Goal: Information Seeking & Learning: Learn about a topic

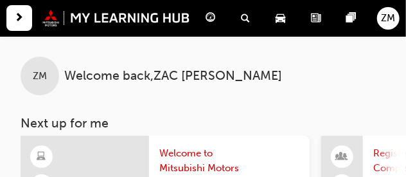
click at [317, 18] on span "news-icon" at bounding box center [316, 18] width 10 height 16
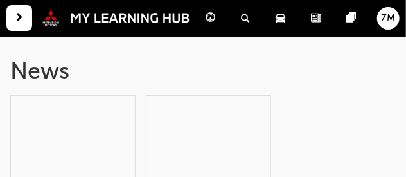
click at [347, 19] on span "pages-icon" at bounding box center [352, 18] width 10 height 16
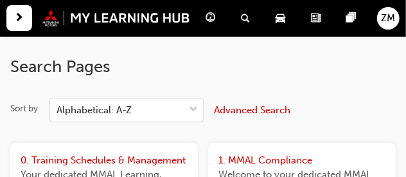
click at [281, 19] on span "car-icon" at bounding box center [281, 18] width 10 height 16
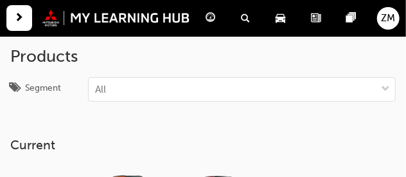
click at [21, 21] on span "next-icon" at bounding box center [20, 18] width 10 height 16
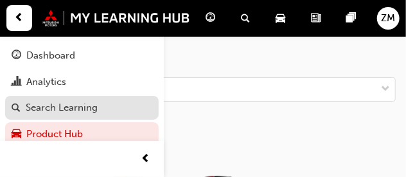
click at [68, 114] on div "Search Learning" at bounding box center [62, 107] width 72 height 15
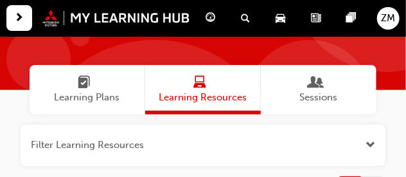
scroll to position [87, 0]
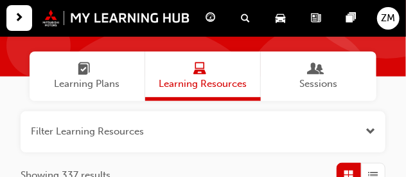
click at [90, 76] on span "Learning Plans" at bounding box center [85, 69] width 60 height 15
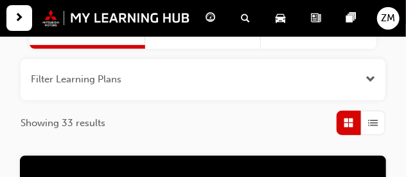
scroll to position [151, 0]
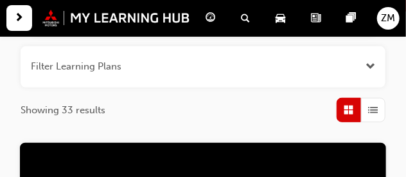
click at [369, 65] on span "Open the filter" at bounding box center [370, 66] width 10 height 15
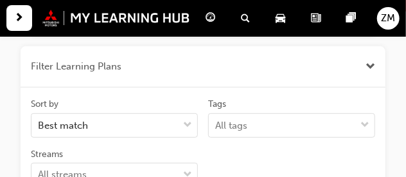
click at [369, 65] on span "Close the filter" at bounding box center [370, 66] width 10 height 15
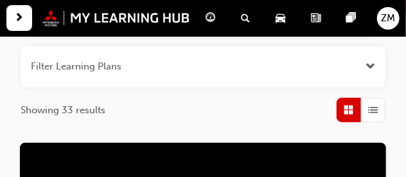
click at [384, 19] on span "ZM" at bounding box center [388, 18] width 14 height 15
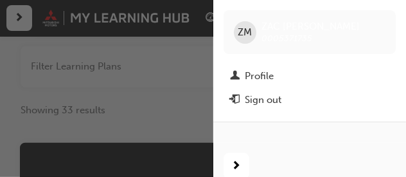
click at [384, 19] on div "ZM ZAC MORRIS 0005371735" at bounding box center [309, 32] width 172 height 44
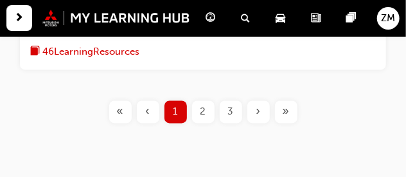
scroll to position [1815, 0]
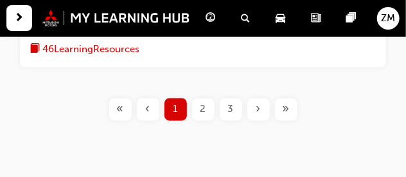
click at [126, 53] on span "46 Learning Resources" at bounding box center [90, 49] width 97 height 15
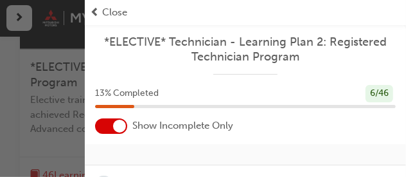
scroll to position [1700, 0]
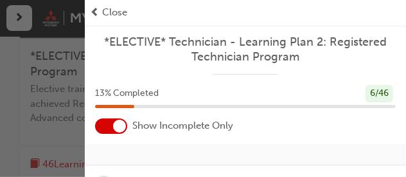
click at [373, 96] on div "6 / 46" at bounding box center [379, 93] width 28 height 17
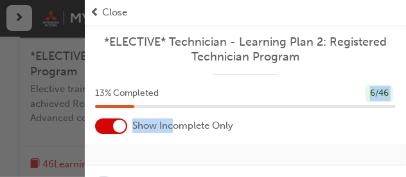
drag, startPoint x: 172, startPoint y: 132, endPoint x: 182, endPoint y: 100, distance: 33.5
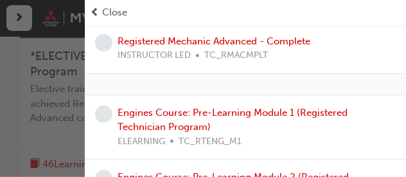
scroll to position [145, 0]
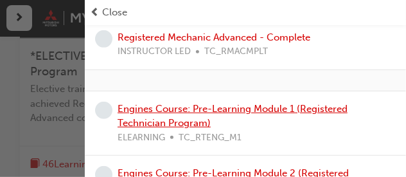
click at [234, 110] on link "Engines Course: Pre-Learning Module 1 (Registered Technician Program)" at bounding box center [232, 116] width 230 height 26
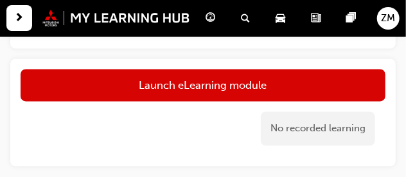
scroll to position [634, 0]
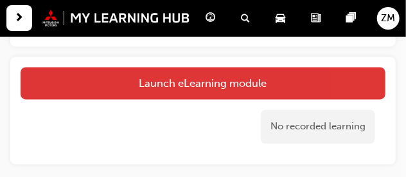
click at [309, 81] on link "Launch eLearning module" at bounding box center [203, 83] width 365 height 32
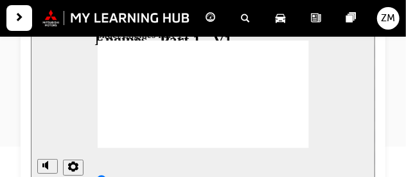
scroll to position [188, 0]
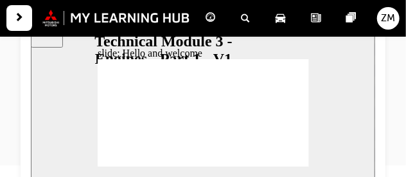
scroll to position [169, 0]
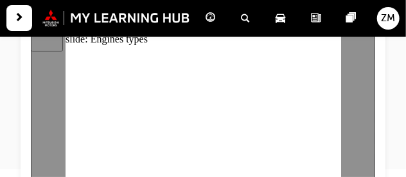
scroll to position [164, 0]
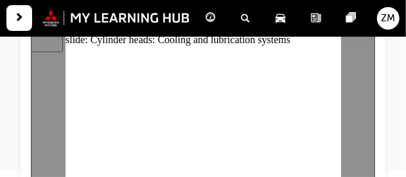
click at [333, 46] on div "slide: Cylinder heads: Cooling and lubrication systems Group 1 Freeform 1 Oval …" at bounding box center [202, 110] width 275 height 155
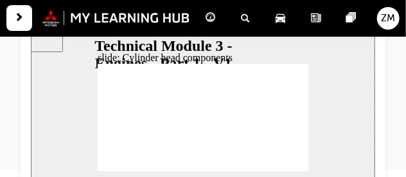
drag, startPoint x: 164, startPoint y: 103, endPoint x: 249, endPoint y: 144, distance: 93.9
drag, startPoint x: 253, startPoint y: 110, endPoint x: 206, endPoint y: 148, distance: 60.7
drag, startPoint x: 209, startPoint y: 109, endPoint x: 288, endPoint y: 137, distance: 84.2
drag, startPoint x: 292, startPoint y: 106, endPoint x: 161, endPoint y: 141, distance: 135.6
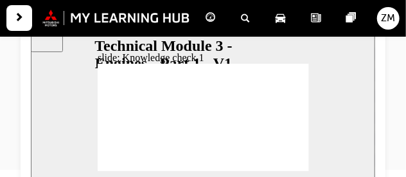
drag, startPoint x: 119, startPoint y: 111, endPoint x: 120, endPoint y: 139, distance: 28.3
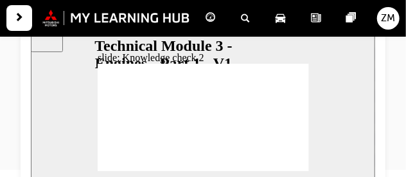
radio input "true"
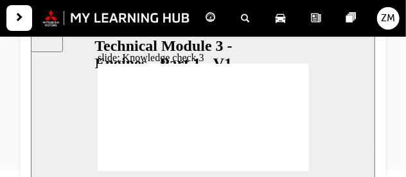
radio input "false"
radio input "true"
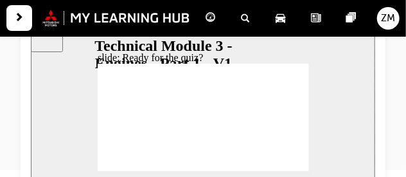
drag, startPoint x: 103, startPoint y: 83, endPoint x: 153, endPoint y: 88, distance: 51.0
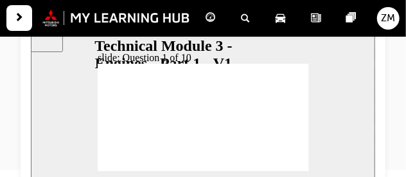
radio input "true"
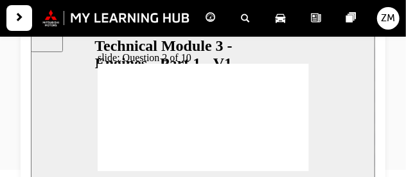
radio input "true"
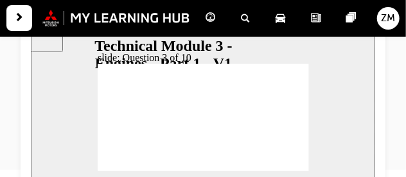
drag, startPoint x: 187, startPoint y: 135, endPoint x: 211, endPoint y: 116, distance: 30.5
drag, startPoint x: 230, startPoint y: 133, endPoint x: 252, endPoint y: 102, distance: 37.4
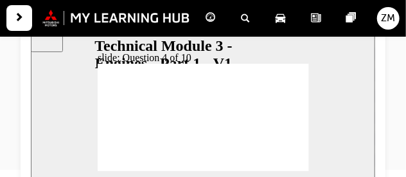
scroll to position [164, 0]
radio input "true"
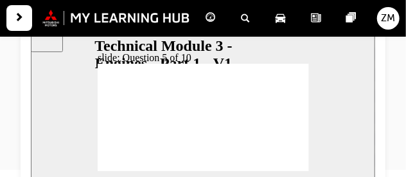
radio input "true"
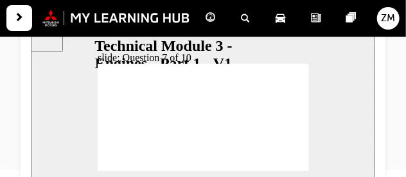
radio input "true"
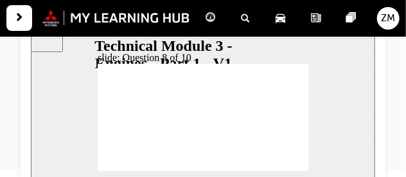
radio input "true"
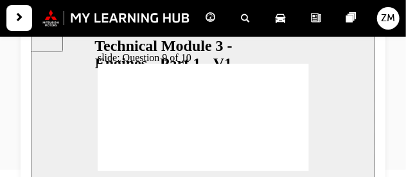
drag, startPoint x: 234, startPoint y: 123, endPoint x: 251, endPoint y: 93, distance: 34.5
drag, startPoint x: 180, startPoint y: 122, endPoint x: 145, endPoint y: 98, distance: 42.4
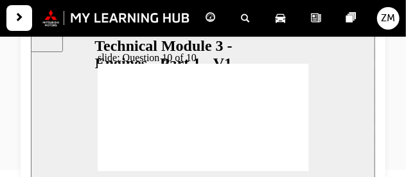
radio input "true"
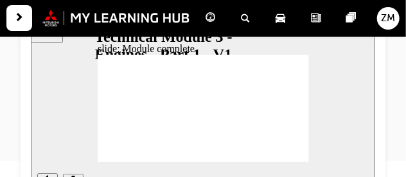
scroll to position [171, 0]
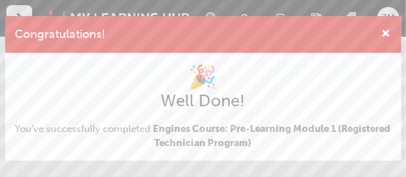
scroll to position [0, 0]
click at [386, 32] on span "cross-icon" at bounding box center [386, 35] width 10 height 12
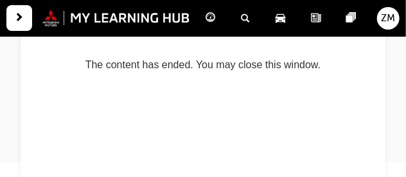
click at [15, 14] on span "next-icon" at bounding box center [20, 18] width 10 height 16
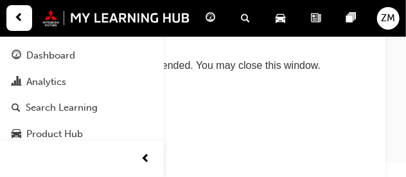
scroll to position [170, 0]
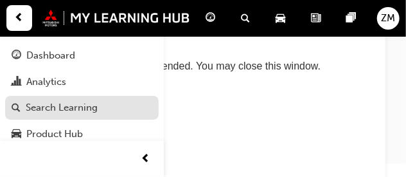
click at [103, 107] on div "Search Learning" at bounding box center [82, 107] width 141 height 16
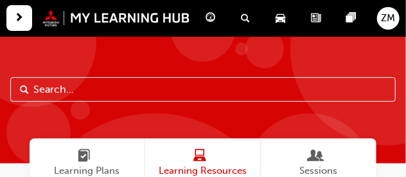
click at [352, 15] on span "pages-icon" at bounding box center [352, 18] width 10 height 16
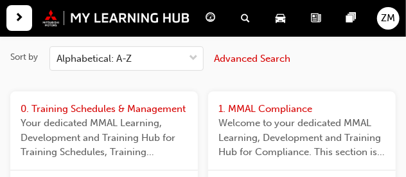
scroll to position [1, 0]
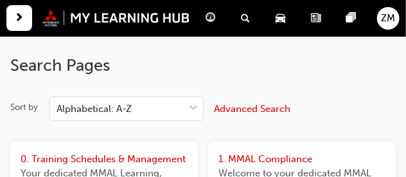
click at [213, 17] on span "guage-icon" at bounding box center [211, 18] width 10 height 16
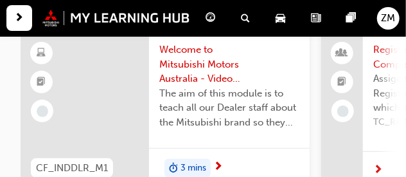
scroll to position [110, 0]
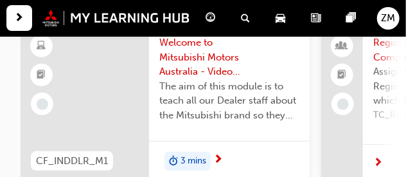
click at [19, 24] on span "next-icon" at bounding box center [20, 18] width 10 height 16
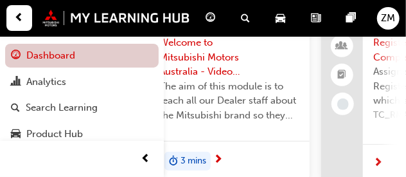
click at [35, 50] on link "Dashboard" at bounding box center [81, 56] width 153 height 24
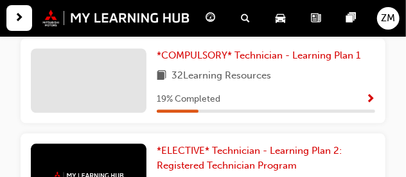
scroll to position [702, 0]
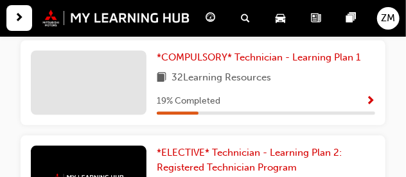
click at [374, 107] on span "Show Progress" at bounding box center [370, 102] width 10 height 12
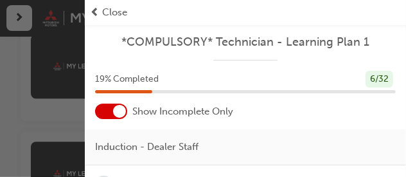
scroll to position [806, 0]
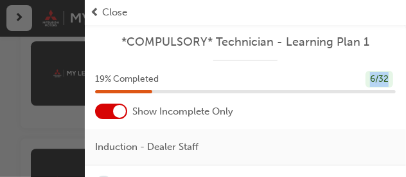
drag, startPoint x: 336, startPoint y: 99, endPoint x: 343, endPoint y: 83, distance: 16.7
click at [341, 81] on div "19 % Completed 6 / 32" at bounding box center [245, 87] width 321 height 33
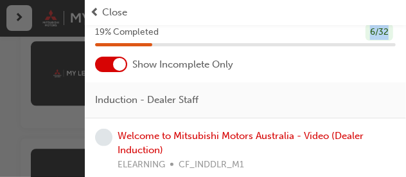
scroll to position [91, 0]
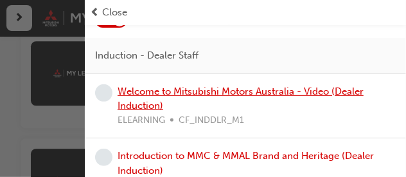
click at [214, 91] on link "Welcome to Mitsubishi Motors Australia - Video (Dealer Induction)" at bounding box center [240, 98] width 246 height 26
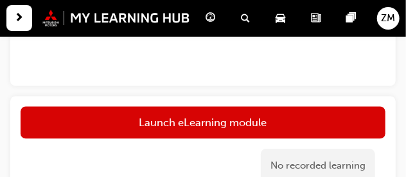
scroll to position [614, 0]
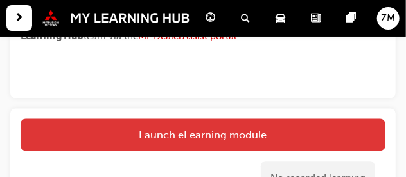
click at [327, 134] on link "Launch eLearning module" at bounding box center [203, 134] width 365 height 32
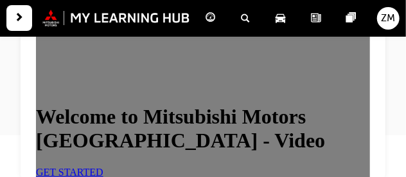
scroll to position [151, 0]
click at [103, 167] on link "GET STARTED" at bounding box center [68, 172] width 67 height 11
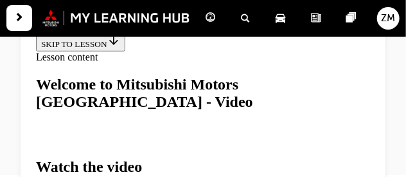
scroll to position [198, 0]
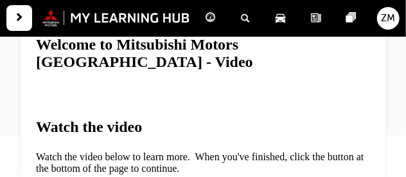
drag, startPoint x: 371, startPoint y: 42, endPoint x: 412, endPoint y: 86, distance: 59.9
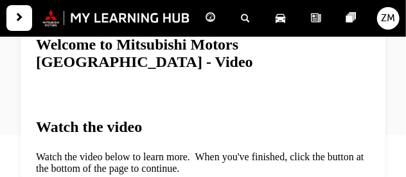
drag, startPoint x: 373, startPoint y: 101, endPoint x: 415, endPoint y: 60, distance: 58.6
drag, startPoint x: 372, startPoint y: 99, endPoint x: 413, endPoint y: 116, distance: 44.3
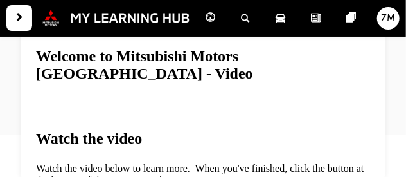
scroll to position [507, 0]
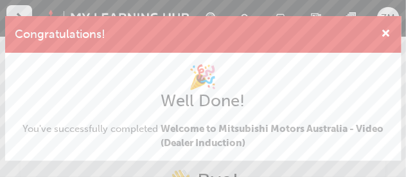
scroll to position [0, 0]
click at [387, 35] on span "cross-icon" at bounding box center [386, 35] width 10 height 12
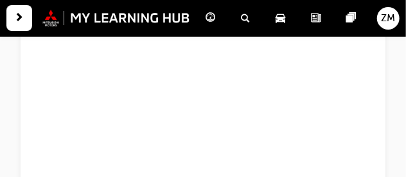
scroll to position [198, 0]
click at [21, 15] on span "next-icon" at bounding box center [20, 18] width 10 height 16
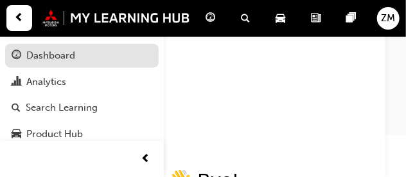
click at [42, 52] on div "Dashboard" at bounding box center [50, 55] width 49 height 15
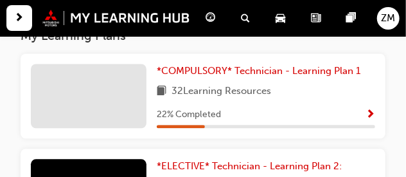
scroll to position [691, 0]
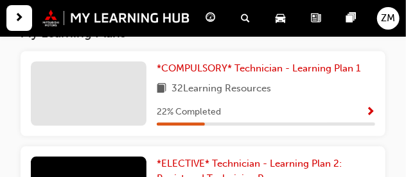
click at [369, 117] on span "Show Progress" at bounding box center [370, 113] width 10 height 12
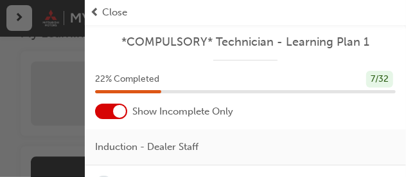
drag, startPoint x: 410, startPoint y: 105, endPoint x: 290, endPoint y: 118, distance: 120.2
click at [290, 118] on div "Show Incomplete Only" at bounding box center [245, 110] width 321 height 15
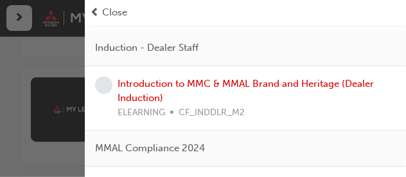
scroll to position [103, 0]
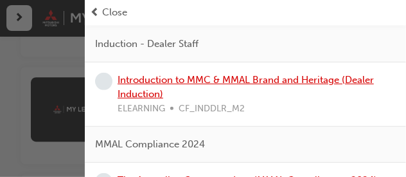
click at [327, 80] on link "Introduction to MMC & MMAL Brand and Heritage (Dealer Induction)" at bounding box center [245, 87] width 256 height 26
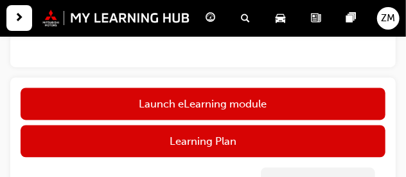
scroll to position [616, 0]
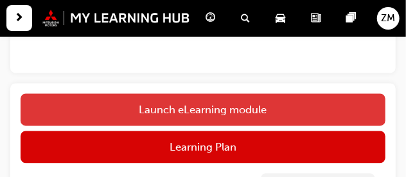
click at [317, 98] on link "Launch eLearning module" at bounding box center [203, 109] width 365 height 32
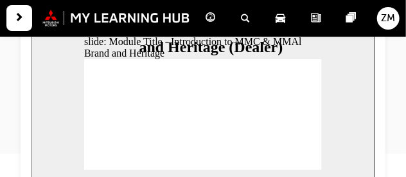
scroll to position [194, 0]
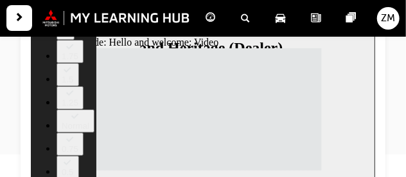
drag, startPoint x: 236, startPoint y: 121, endPoint x: 139, endPoint y: 107, distance: 98.5
type input "33"
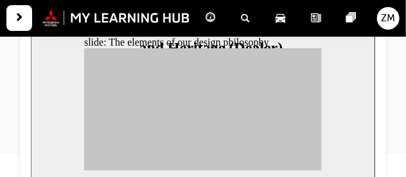
drag, startPoint x: 114, startPoint y: 107, endPoint x: 223, endPoint y: 150, distance: 117.3
drag, startPoint x: 117, startPoint y: 108, endPoint x: 266, endPoint y: 151, distance: 155.0
drag, startPoint x: 143, startPoint y: 103, endPoint x: 223, endPoint y: 87, distance: 82.0
drag, startPoint x: 180, startPoint y: 109, endPoint x: 233, endPoint y: 113, distance: 52.8
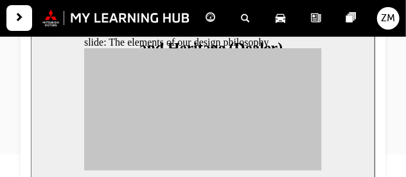
drag, startPoint x: 177, startPoint y: 102, endPoint x: 269, endPoint y: 124, distance: 94.3
drag, startPoint x: 171, startPoint y: 141, endPoint x: 271, endPoint y: 105, distance: 106.4
drag, startPoint x: 142, startPoint y: 128, endPoint x: 229, endPoint y: 119, distance: 87.1
drag, startPoint x: 140, startPoint y: 132, endPoint x: 272, endPoint y: 101, distance: 135.1
drag, startPoint x: 137, startPoint y: 149, endPoint x: 272, endPoint y: 141, distance: 135.1
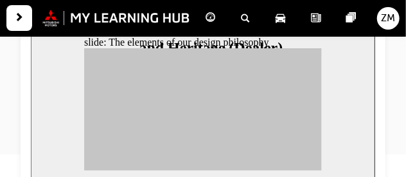
drag, startPoint x: 107, startPoint y: 138, endPoint x: 270, endPoint y: 134, distance: 162.5
drag, startPoint x: 173, startPoint y: 123, endPoint x: 230, endPoint y: 125, distance: 57.2
drag, startPoint x: 139, startPoint y: 114, endPoint x: 228, endPoint y: 111, distance: 89.3
drag, startPoint x: 114, startPoint y: 125, endPoint x: 237, endPoint y: 150, distance: 125.8
drag, startPoint x: 139, startPoint y: 145, endPoint x: 227, endPoint y: 110, distance: 95.1
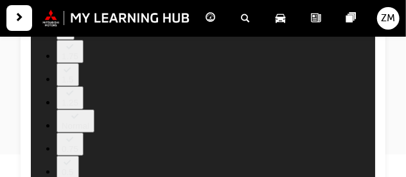
type input "112"
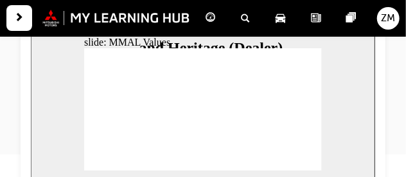
drag, startPoint x: 114, startPoint y: 102, endPoint x: 117, endPoint y: 117, distance: 15.7
drag, startPoint x: 137, startPoint y: 103, endPoint x: 143, endPoint y: 128, distance: 25.1
drag, startPoint x: 113, startPoint y: 97, endPoint x: 190, endPoint y: 114, distance: 79.0
drag, startPoint x: 148, startPoint y: 92, endPoint x: 143, endPoint y: 103, distance: 11.8
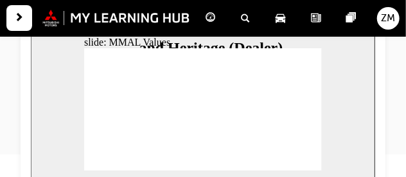
drag, startPoint x: 143, startPoint y: 103, endPoint x: 112, endPoint y: 126, distance: 38.5
drag, startPoint x: 184, startPoint y: 100, endPoint x: 151, endPoint y: 114, distance: 36.0
drag, startPoint x: 185, startPoint y: 100, endPoint x: 223, endPoint y: 117, distance: 42.2
drag, startPoint x: 221, startPoint y: 107, endPoint x: 218, endPoint y: 120, distance: 13.2
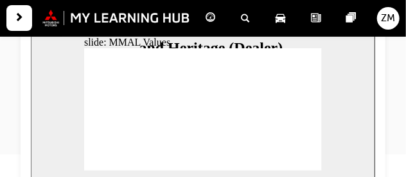
drag, startPoint x: 259, startPoint y: 98, endPoint x: 288, endPoint y: 116, distance: 33.1
drag, startPoint x: 295, startPoint y: 105, endPoint x: 220, endPoint y: 121, distance: 77.4
drag, startPoint x: 218, startPoint y: 98, endPoint x: 143, endPoint y: 118, distance: 77.9
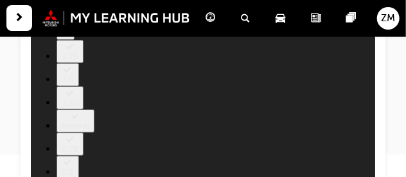
type input "120"
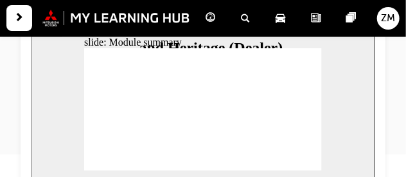
checkbox input "true"
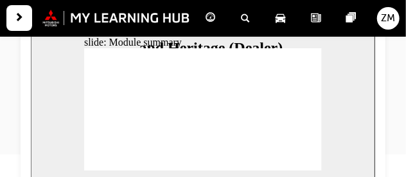
checkbox input "true"
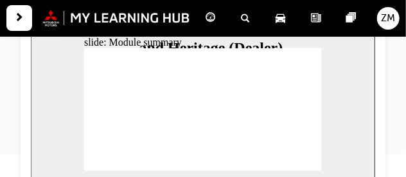
checkbox input "true"
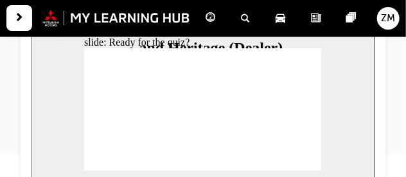
drag, startPoint x: 123, startPoint y: 74, endPoint x: 171, endPoint y: 67, distance: 48.6
radio input "true"
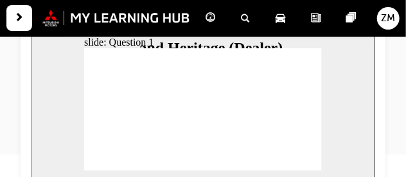
radio input "false"
radio input "true"
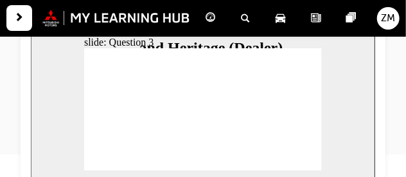
radio input "true"
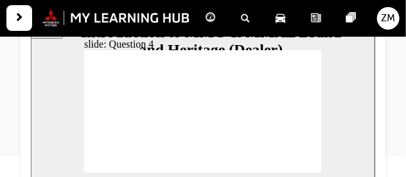
checkbox input "true"
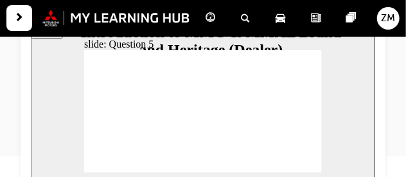
checkbox input "true"
radio input "true"
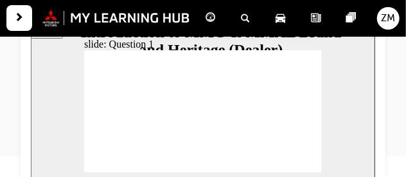
radio input "true"
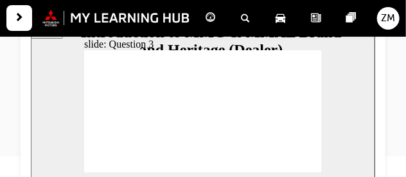
radio input "true"
checkbox input "true"
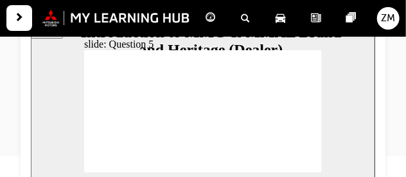
checkbox input "true"
radio input "true"
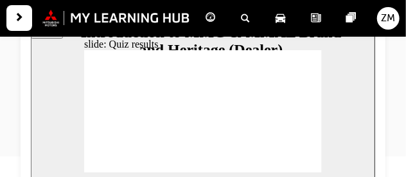
radio input "true"
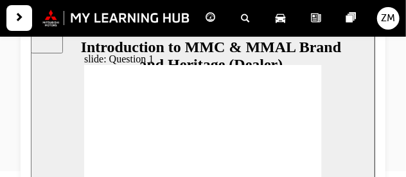
scroll to position [193, 0]
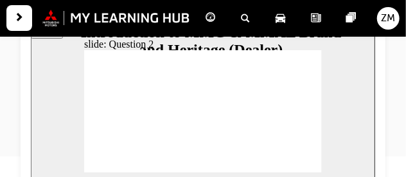
radio input "true"
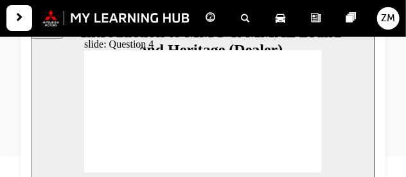
radio input "true"
checkbox input "true"
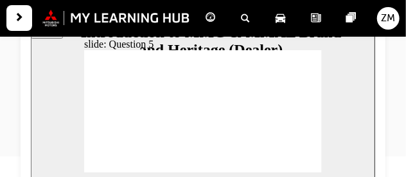
checkbox input "true"
radio input "true"
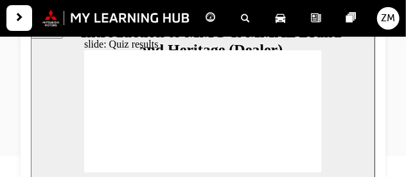
radio input "true"
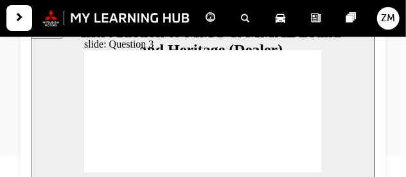
radio input "false"
radio input "true"
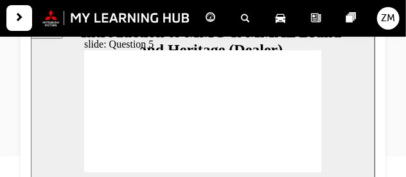
checkbox input "true"
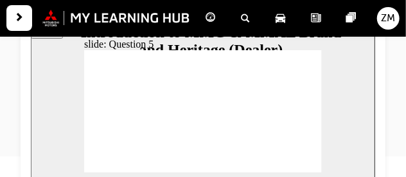
radio input "true"
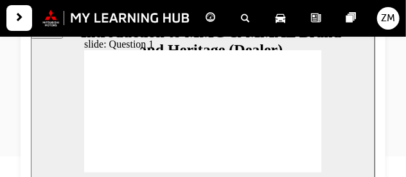
radio input "true"
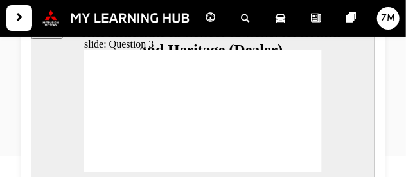
radio input "true"
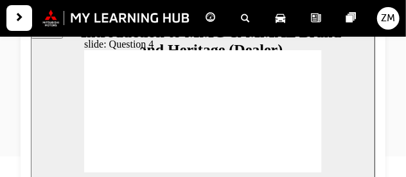
radio input "true"
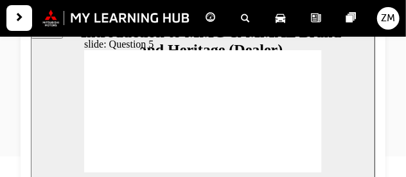
checkbox input "false"
checkbox input "true"
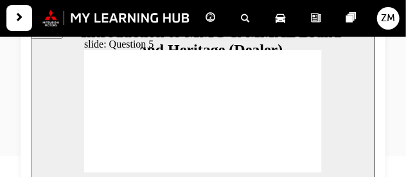
checkbox input "true"
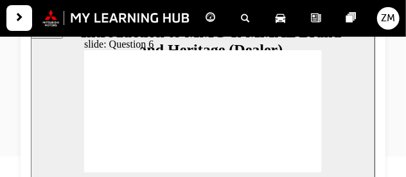
radio input "true"
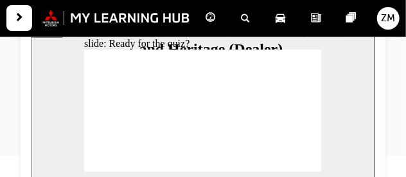
scroll to position [196, 0]
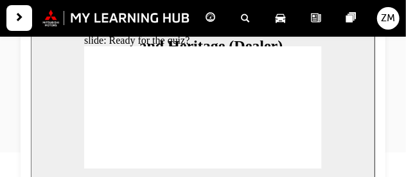
radio input "true"
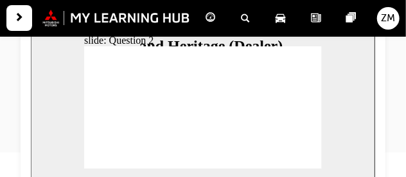
radio input "true"
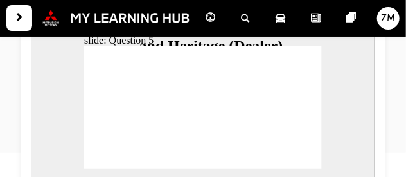
checkbox input "true"
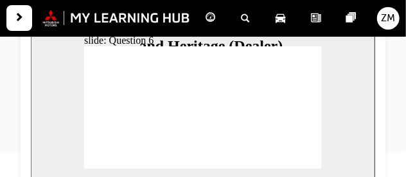
radio input "true"
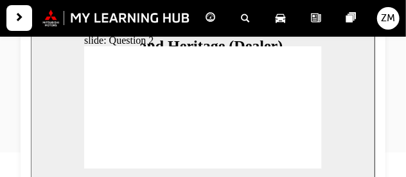
radio input "true"
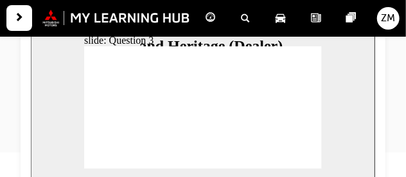
radio input "true"
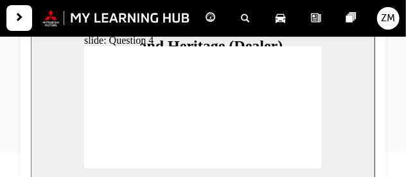
checkbox input "true"
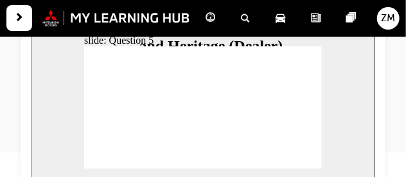
radio input "true"
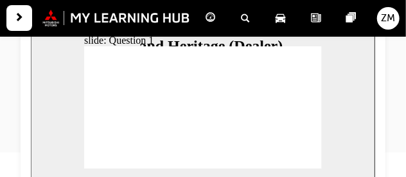
radio input "true"
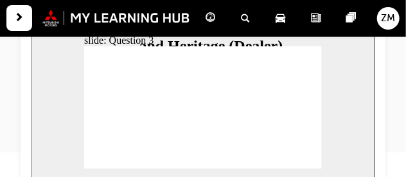
radio input "true"
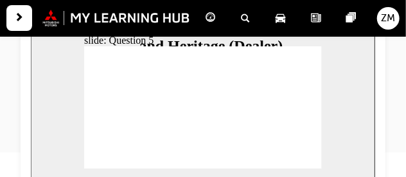
checkbox input "true"
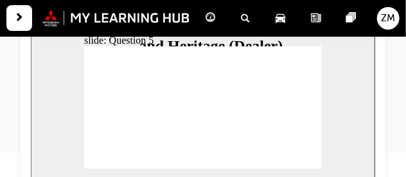
radio input "true"
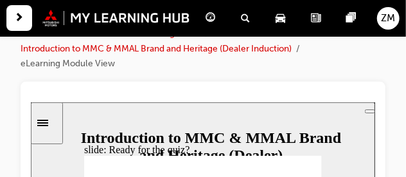
scroll to position [90, 0]
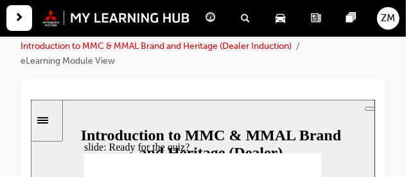
click at [51, 118] on icon "Sidebar Toggle" at bounding box center [46, 119] width 19 height 8
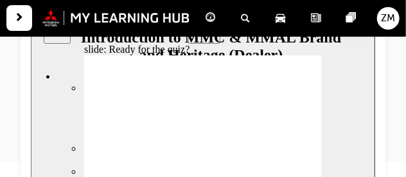
scroll to position [189, 0]
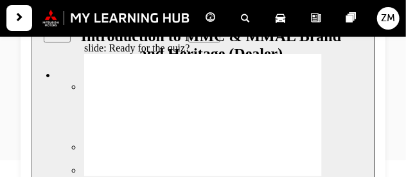
drag, startPoint x: 179, startPoint y: 78, endPoint x: 187, endPoint y: 105, distance: 28.2
click at [187, 105] on div "slide: Ready for the quiz? Rectangle 1 Rectangle 3 Ready for the quiz ? You’ll …" at bounding box center [202, 108] width 344 height 217
drag, startPoint x: 182, startPoint y: 76, endPoint x: 182, endPoint y: 136, distance: 59.7
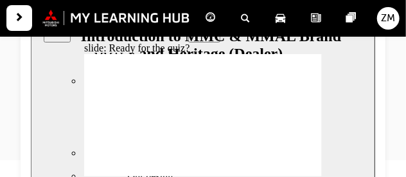
click at [182, 87] on div "sidebar" at bounding box center [108, 67] width 156 height 37
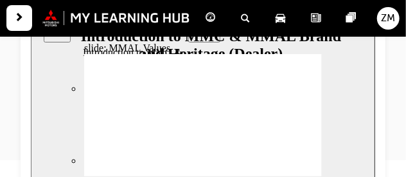
click at [307, 96] on button "Close" at bounding box center [202, 108] width 344 height 217
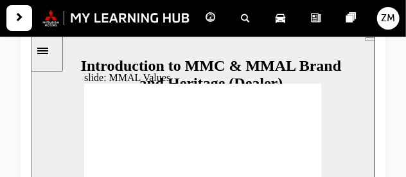
scroll to position [156, 0]
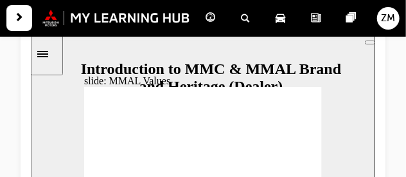
click at [48, 53] on icon "Sidebar Toggle" at bounding box center [42, 53] width 11 height 6
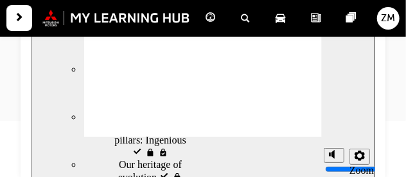
scroll to position [427, 0]
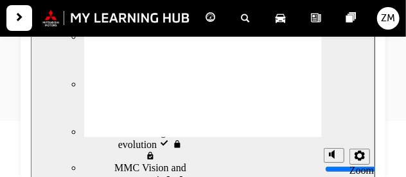
drag, startPoint x: 183, startPoint y: 93, endPoint x: 186, endPoint y: 147, distance: 54.0
click at [186, 52] on div "sidebar" at bounding box center [108, 31] width 156 height 41
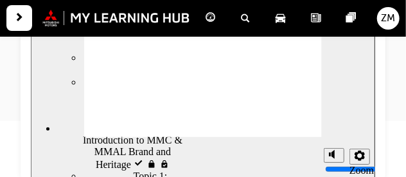
scroll to position [108, 0]
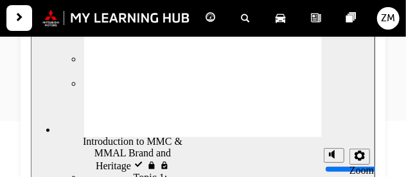
drag, startPoint x: 184, startPoint y: 120, endPoint x: 187, endPoint y: 99, distance: 20.8
click at [187, 99] on div "Welcome visited Welcome Introduction to MMC & MMAL Brand and Heritage visited I…" at bounding box center [108, 90] width 157 height 175
click at [254, 91] on button "Close" at bounding box center [202, 69] width 344 height 217
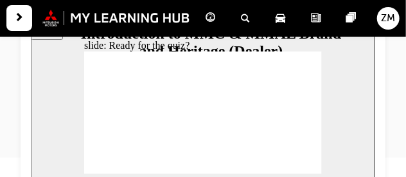
scroll to position [198, 0]
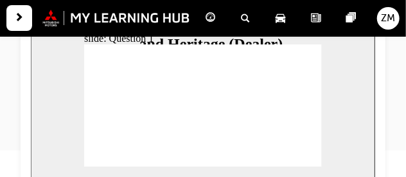
radio input "true"
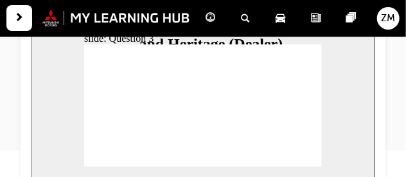
radio input "true"
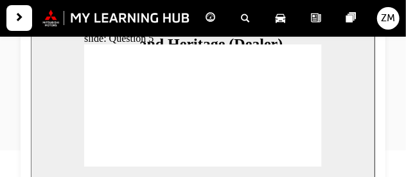
checkbox input "true"
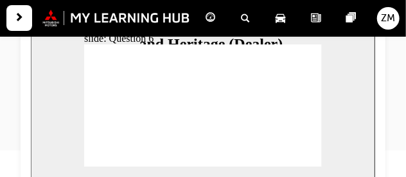
radio input "true"
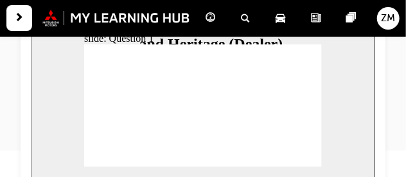
radio input "true"
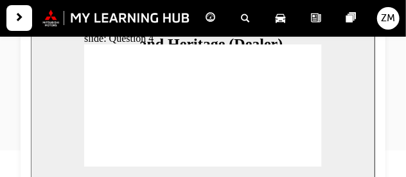
radio input "true"
checkbox input "true"
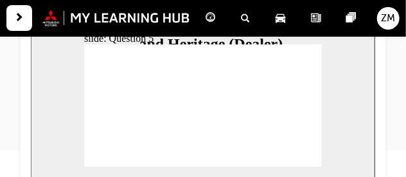
checkbox input "true"
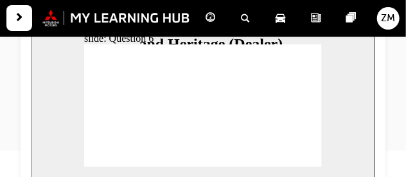
radio input "true"
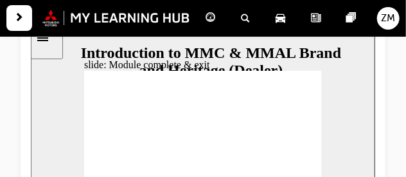
scroll to position [228, 0]
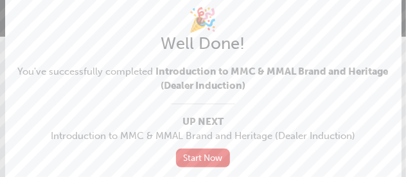
scroll to position [0, 0]
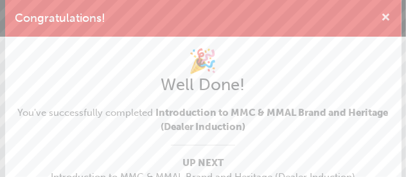
click at [381, 16] on span "cross-icon" at bounding box center [386, 19] width 10 height 12
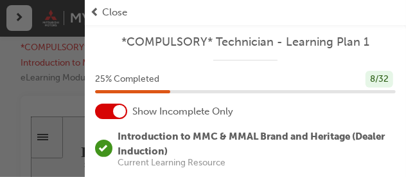
click at [98, 13] on span "prev-icon" at bounding box center [95, 12] width 10 height 15
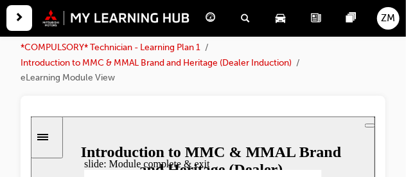
click at [15, 21] on span "next-icon" at bounding box center [20, 18] width 10 height 16
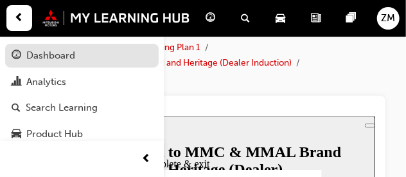
click at [65, 61] on div "Dashboard" at bounding box center [50, 55] width 49 height 15
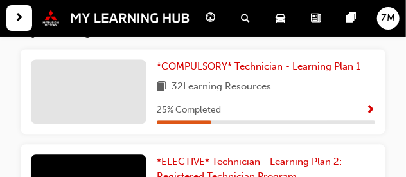
scroll to position [672, 0]
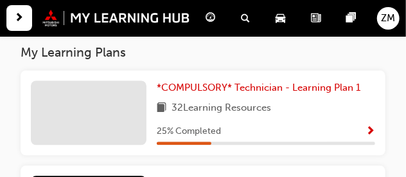
click at [370, 134] on span "Show Progress" at bounding box center [370, 132] width 10 height 12
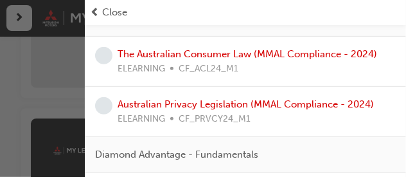
scroll to position [159, 0]
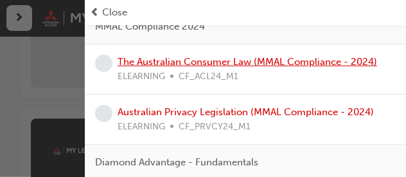
click at [343, 62] on link "The Australian Consumer Law (MMAL Compliance - 2024)" at bounding box center [246, 62] width 259 height 12
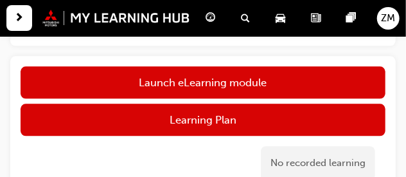
scroll to position [736, 0]
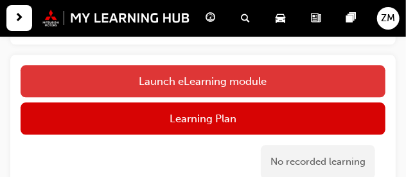
click at [338, 79] on link "Launch eLearning module" at bounding box center [203, 81] width 365 height 32
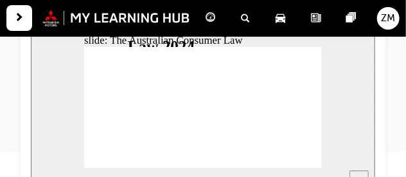
scroll to position [197, 0]
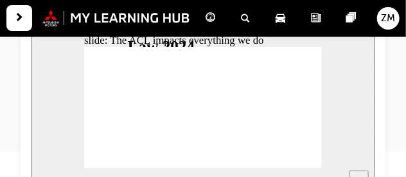
radio input "true"
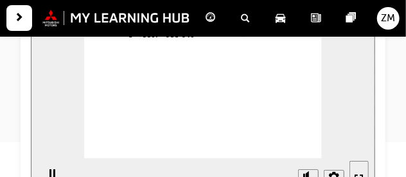
scroll to position [208, 0]
drag, startPoint x: 207, startPoint y: 78, endPoint x: 157, endPoint y: 122, distance: 66.9
drag, startPoint x: 178, startPoint y: 76, endPoint x: 229, endPoint y: 114, distance: 62.4
drag, startPoint x: 216, startPoint y: 74, endPoint x: 168, endPoint y: 107, distance: 58.7
drag, startPoint x: 196, startPoint y: 86, endPoint x: 243, endPoint y: 124, distance: 59.8
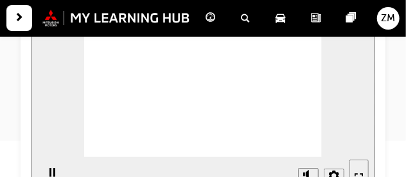
drag, startPoint x: 209, startPoint y: 67, endPoint x: 164, endPoint y: 101, distance: 56.9
drag, startPoint x: 187, startPoint y: 83, endPoint x: 244, endPoint y: 119, distance: 67.0
drag, startPoint x: 244, startPoint y: 119, endPoint x: 171, endPoint y: 122, distance: 73.2
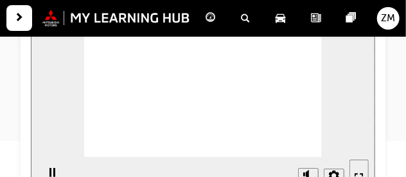
drag, startPoint x: 198, startPoint y: 67, endPoint x: 120, endPoint y: 121, distance: 95.1
drag, startPoint x: 197, startPoint y: 66, endPoint x: 262, endPoint y: 118, distance: 83.1
drag, startPoint x: 220, startPoint y: 74, endPoint x: 162, endPoint y: 119, distance: 72.7
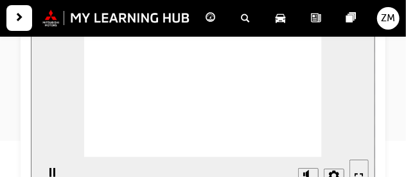
drag, startPoint x: 201, startPoint y: 77, endPoint x: 262, endPoint y: 130, distance: 81.0
drag, startPoint x: 221, startPoint y: 65, endPoint x: 139, endPoint y: 121, distance: 99.0
drag, startPoint x: 223, startPoint y: 79, endPoint x: 149, endPoint y: 122, distance: 86.0
drag, startPoint x: 221, startPoint y: 72, endPoint x: 157, endPoint y: 123, distance: 82.3
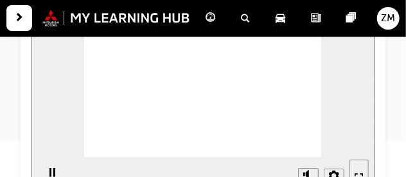
click at [303, 150] on div "Rectangle 1 Rectangle 3 Topic summary Under the ACL, goods and services come wi…" at bounding box center [202, 103] width 238 height 134
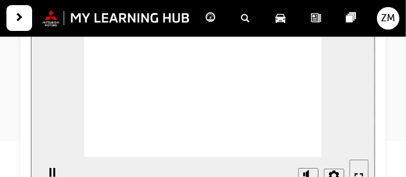
click at [303, 150] on div "Rectangle 1 Rectangle 3 Rectangle 1 Oval 1 Topic 3 complete! Three topics down,…" at bounding box center [202, 103] width 238 height 134
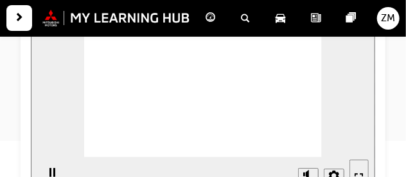
drag, startPoint x: 198, startPoint y: 64, endPoint x: 129, endPoint y: 112, distance: 84.4
drag, startPoint x: 199, startPoint y: 70, endPoint x: 135, endPoint y: 107, distance: 73.9
drag, startPoint x: 207, startPoint y: 74, endPoint x: 148, endPoint y: 102, distance: 64.9
drag, startPoint x: 214, startPoint y: 73, endPoint x: 275, endPoint y: 116, distance: 74.6
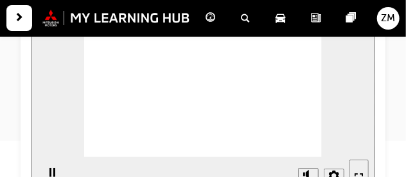
drag, startPoint x: 204, startPoint y: 73, endPoint x: 126, endPoint y: 113, distance: 87.3
drag, startPoint x: 207, startPoint y: 79, endPoint x: 132, endPoint y: 121, distance: 86.2
drag, startPoint x: 231, startPoint y: 64, endPoint x: 294, endPoint y: 107, distance: 76.2
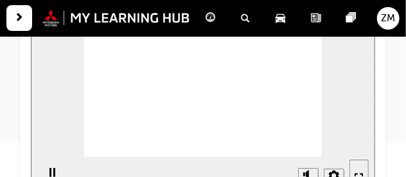
drag, startPoint x: 199, startPoint y: 82, endPoint x: 147, endPoint y: 94, distance: 53.4
drag, startPoint x: 199, startPoint y: 65, endPoint x: 141, endPoint y: 92, distance: 64.6
drag, startPoint x: 198, startPoint y: 76, endPoint x: 138, endPoint y: 111, distance: 69.9
drag, startPoint x: 219, startPoint y: 73, endPoint x: 156, endPoint y: 106, distance: 71.2
drag, startPoint x: 217, startPoint y: 72, endPoint x: 126, endPoint y: 129, distance: 107.0
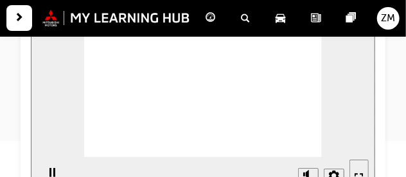
drag, startPoint x: 220, startPoint y: 76, endPoint x: 132, endPoint y: 121, distance: 99.0
drag, startPoint x: 224, startPoint y: 71, endPoint x: 155, endPoint y: 107, distance: 78.1
drag, startPoint x: 186, startPoint y: 60, endPoint x: 295, endPoint y: 121, distance: 125.0
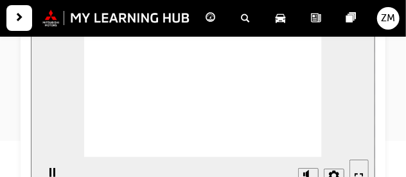
checkbox input "true"
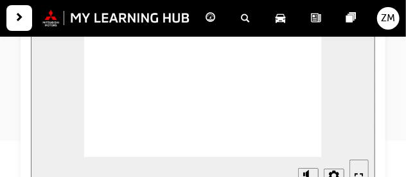
checkbox input "true"
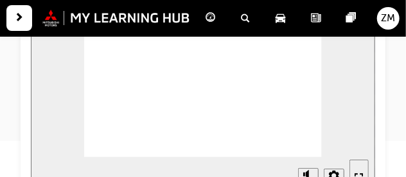
radio input "true"
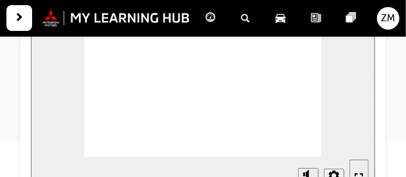
checkbox input "true"
radio input "true"
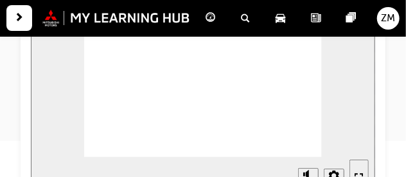
drag, startPoint x: 106, startPoint y: 97, endPoint x: 120, endPoint y: 150, distance: 55.1
checkbox input "true"
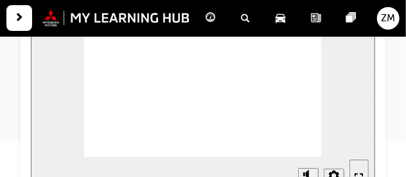
radio input "true"
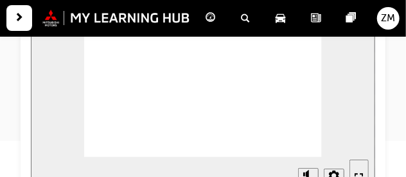
radio input "true"
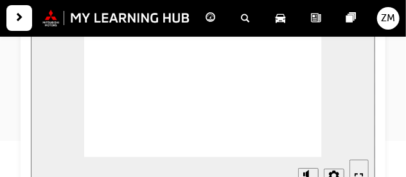
checkbox input "true"
radio input "true"
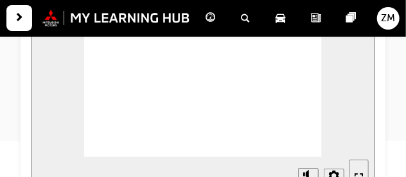
radio input "true"
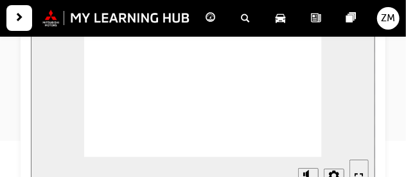
radio input "true"
checkbox input "true"
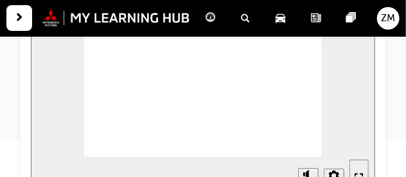
checkbox input "true"
radio input "true"
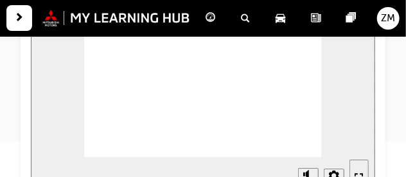
drag, startPoint x: 132, startPoint y: 82, endPoint x: 119, endPoint y: 143, distance: 62.8
checkbox input "true"
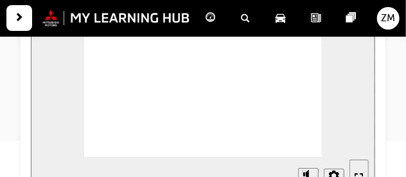
radio input "true"
checkbox input "true"
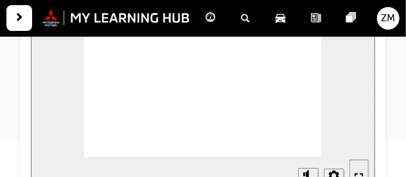
checkbox input "true"
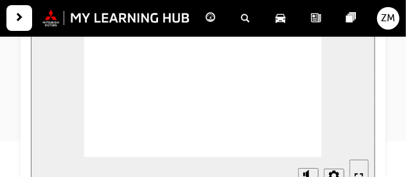
radio input "true"
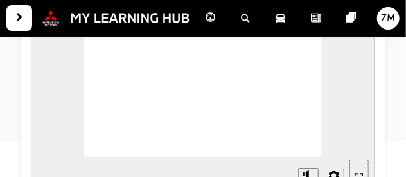
checkbox input "true"
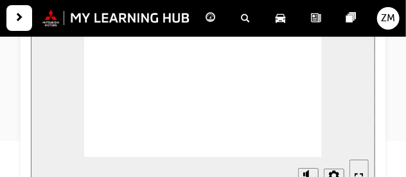
radio input "true"
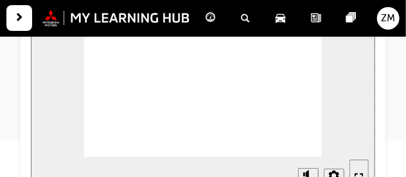
checkbox input "true"
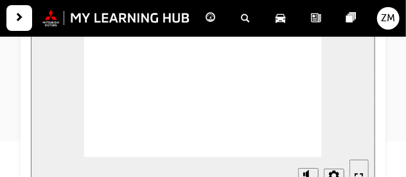
checkbox input "true"
radio input "true"
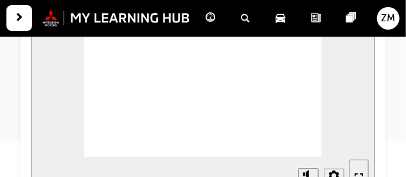
radio input "true"
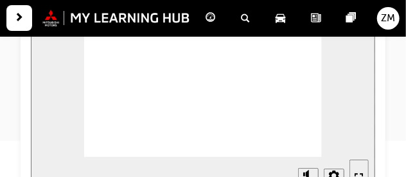
radio input "true"
drag, startPoint x: 126, startPoint y: 107, endPoint x: 120, endPoint y: 144, distance: 37.7
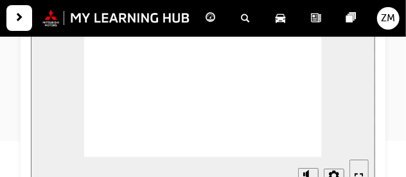
radio input "true"
checkbox input "true"
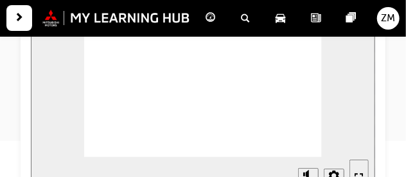
radio input "true"
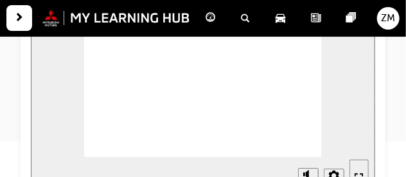
checkbox input "true"
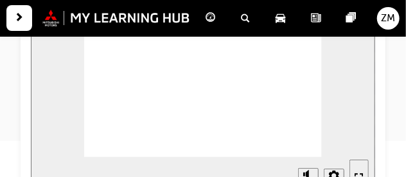
checkbox input "true"
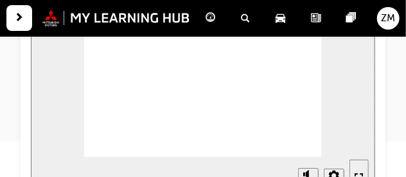
checkbox input "true"
radio input "true"
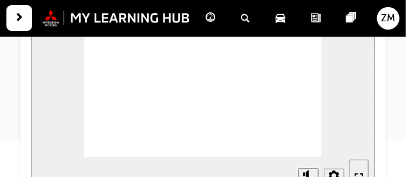
radio input "true"
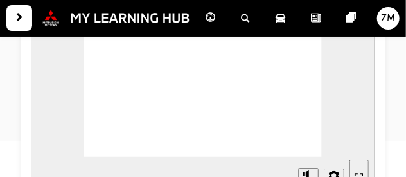
radio input "true"
checkbox input "true"
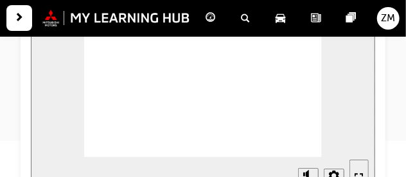
radio input "true"
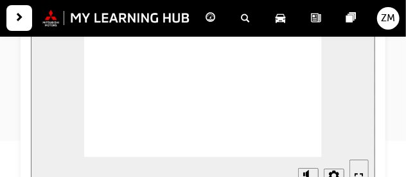
checkbox input "true"
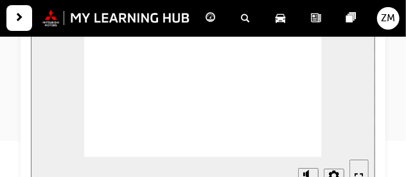
radio input "true"
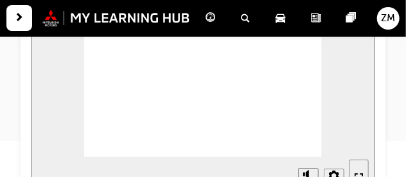
checkbox input "true"
radio input "true"
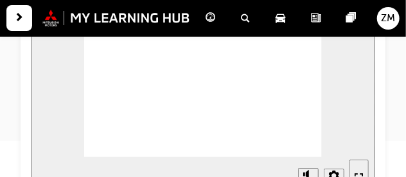
checkbox input "true"
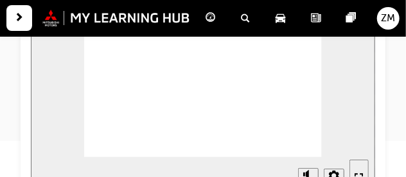
radio input "true"
checkbox input "true"
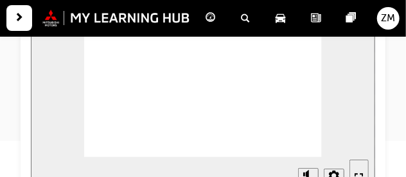
radio input "true"
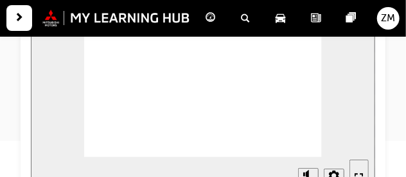
radio input "true"
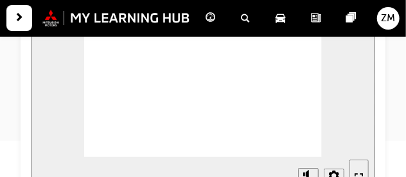
radio input "true"
drag, startPoint x: 126, startPoint y: 89, endPoint x: 117, endPoint y: 144, distance: 55.9
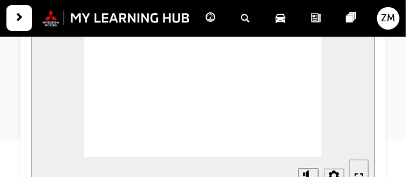
checkbox input "true"
drag, startPoint x: 153, startPoint y: 75, endPoint x: 115, endPoint y: 150, distance: 83.5
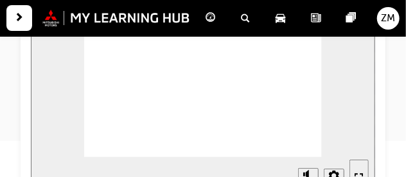
radio input "false"
radio input "true"
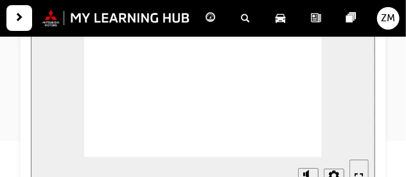
radio input "true"
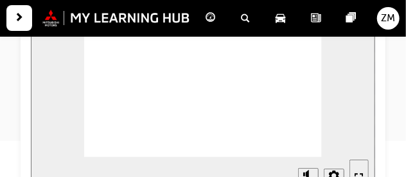
checkbox input "true"
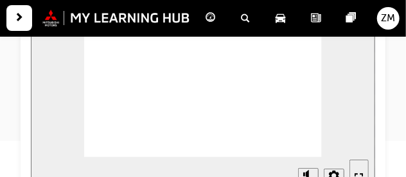
checkbox input "true"
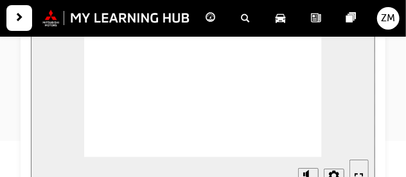
radio input "true"
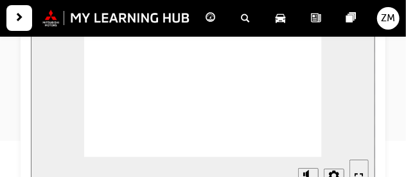
checkbox input "true"
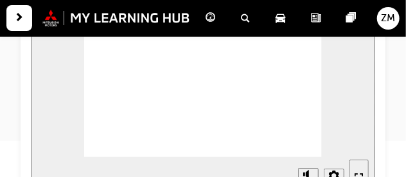
radio input "true"
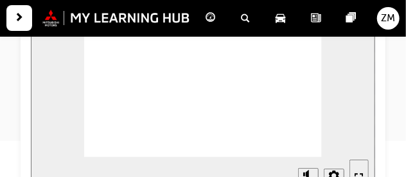
radio input "true"
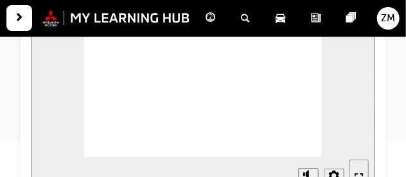
checkbox input "true"
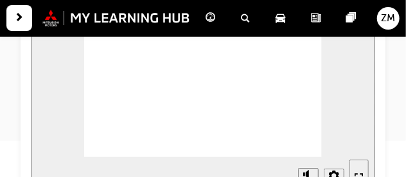
checkbox input "true"
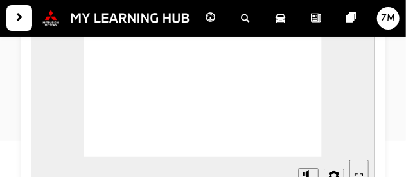
checkbox input "true"
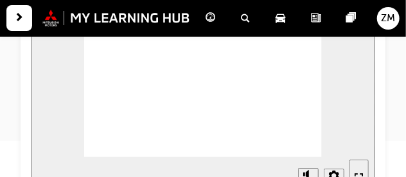
checkbox input "true"
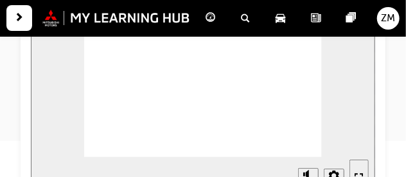
radio input "true"
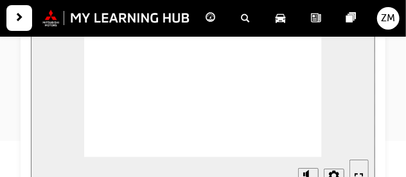
checkbox input "true"
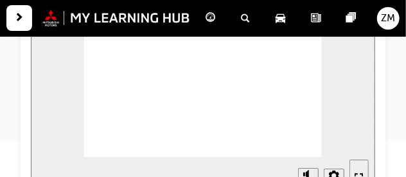
checkbox input "true"
drag, startPoint x: 171, startPoint y: 76, endPoint x: 123, endPoint y: 150, distance: 88.1
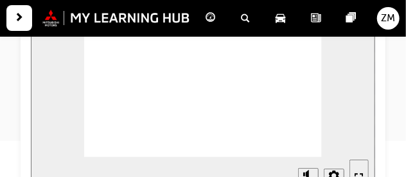
checkbox input "true"
drag, startPoint x: 151, startPoint y: 74, endPoint x: 151, endPoint y: 92, distance: 18.6
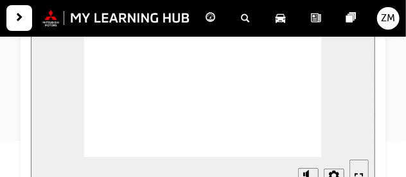
checkbox input "true"
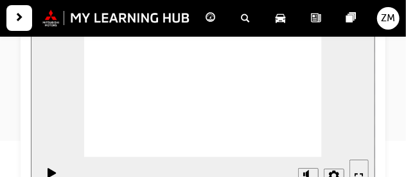
radio input "true"
checkbox input "true"
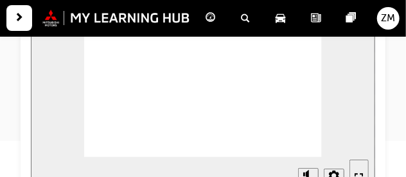
checkbox input "true"
radio input "true"
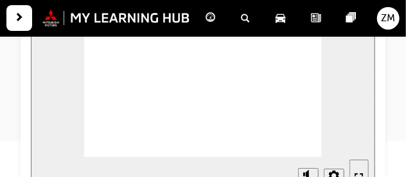
checkbox input "false"
checkbox input "true"
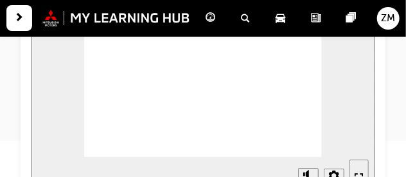
checkbox input "true"
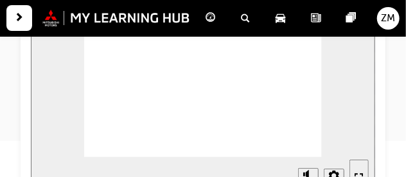
radio input "true"
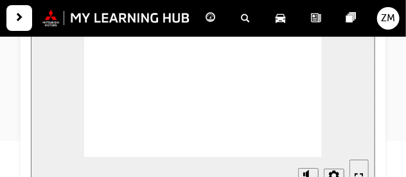
radio input "true"
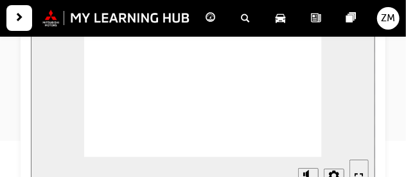
checkbox input "true"
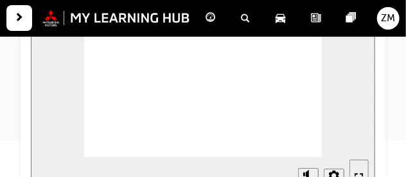
radio input "false"
radio input "true"
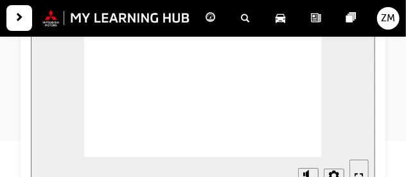
checkbox input "true"
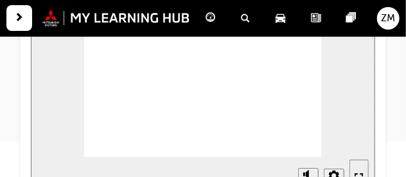
radio input "true"
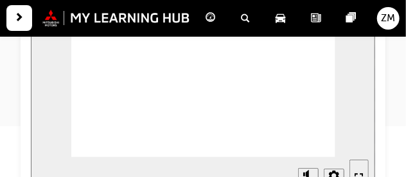
scroll to position [208, 0]
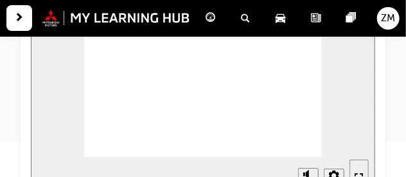
radio input "false"
radio input "true"
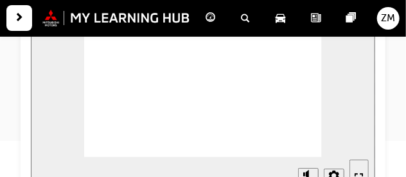
radio input "true"
checkbox input "true"
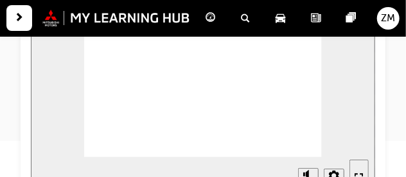
checkbox input "true"
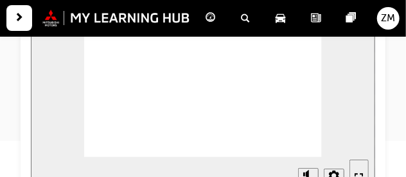
checkbox input "true"
radio input "true"
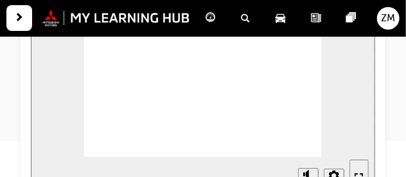
checkbox input "true"
drag, startPoint x: 173, startPoint y: 85, endPoint x: 121, endPoint y: 144, distance: 78.7
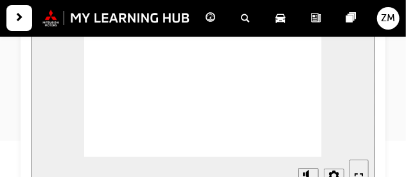
radio input "true"
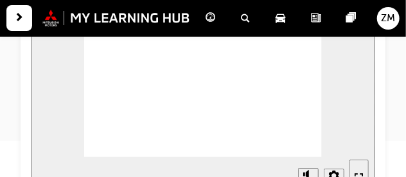
checkbox input "true"
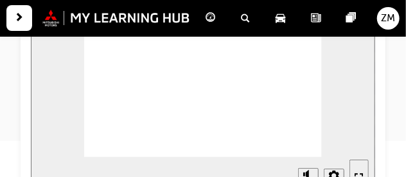
checkbox input "true"
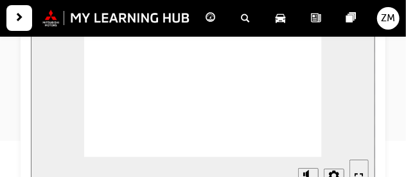
radio input "true"
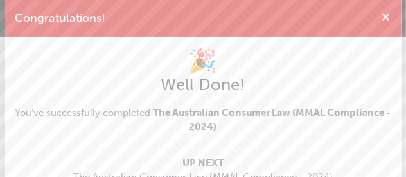
click at [381, 22] on span "cross-icon" at bounding box center [386, 19] width 10 height 12
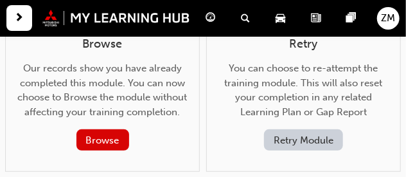
scroll to position [153, 0]
